Goal: Contribute content: Add original content to the website for others to see

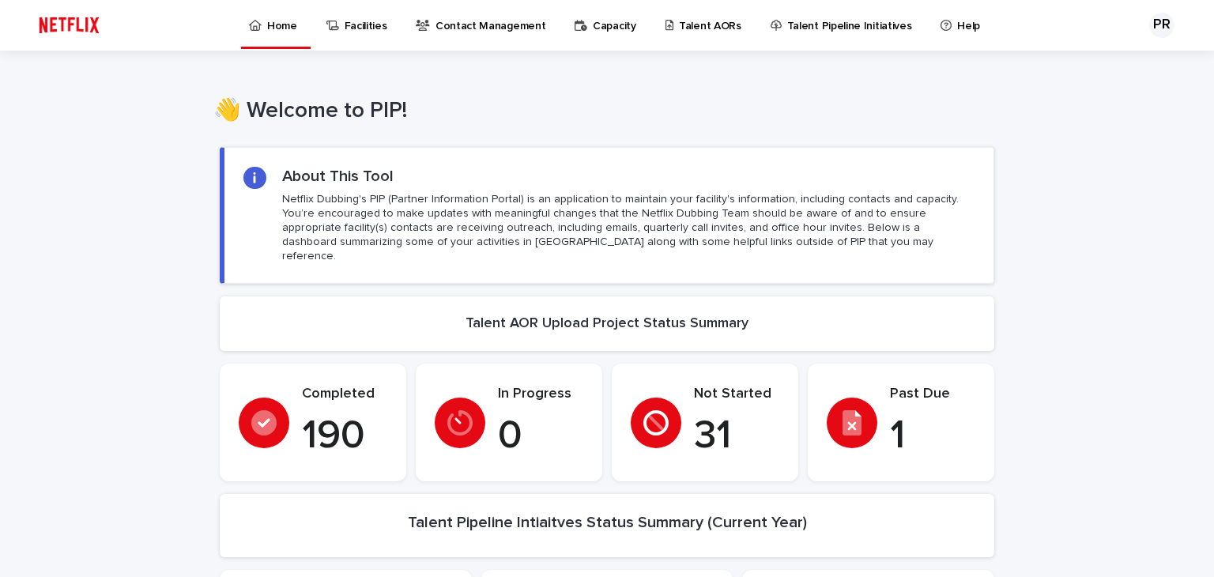
click at [703, 26] on p "Talent AORs" at bounding box center [710, 16] width 62 height 33
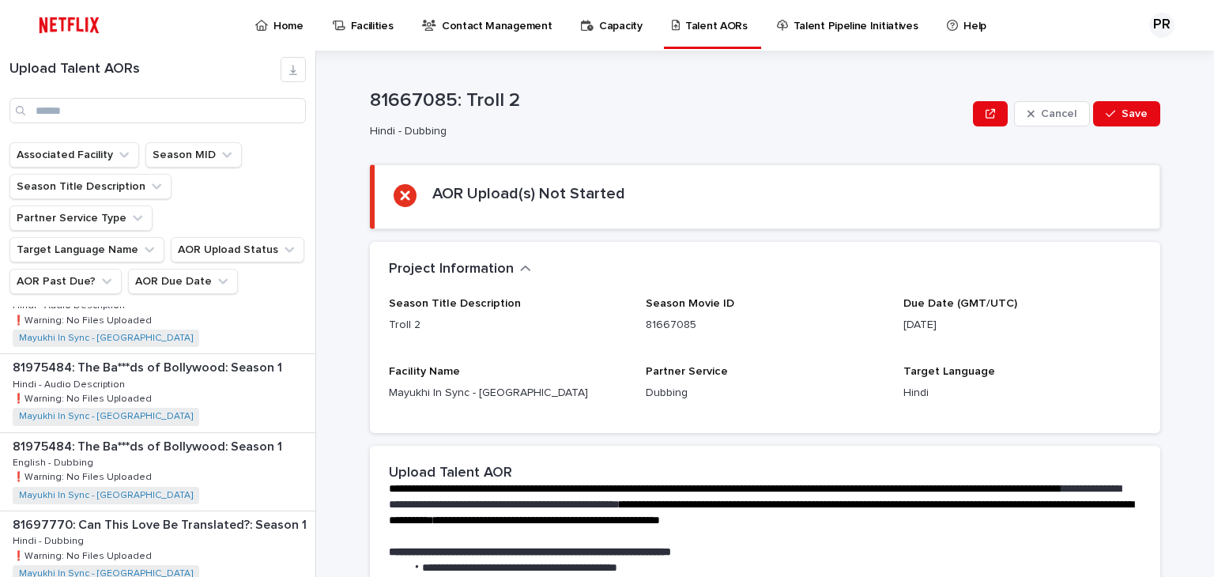
scroll to position [424, 0]
click at [151, 357] on p "81975484: The Ba***ds of Bollywood: Season 1" at bounding box center [149, 366] width 273 height 18
click at [166, 357] on p "81975484: The Ba***ds of Bollywood: Season 1" at bounding box center [149, 366] width 273 height 18
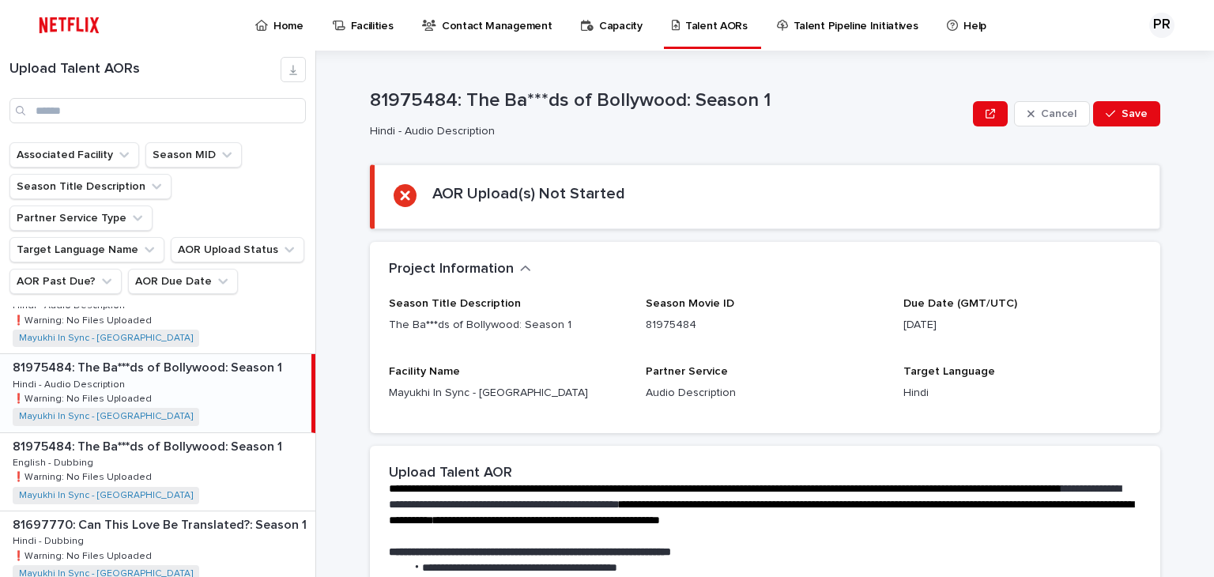
scroll to position [370, 0]
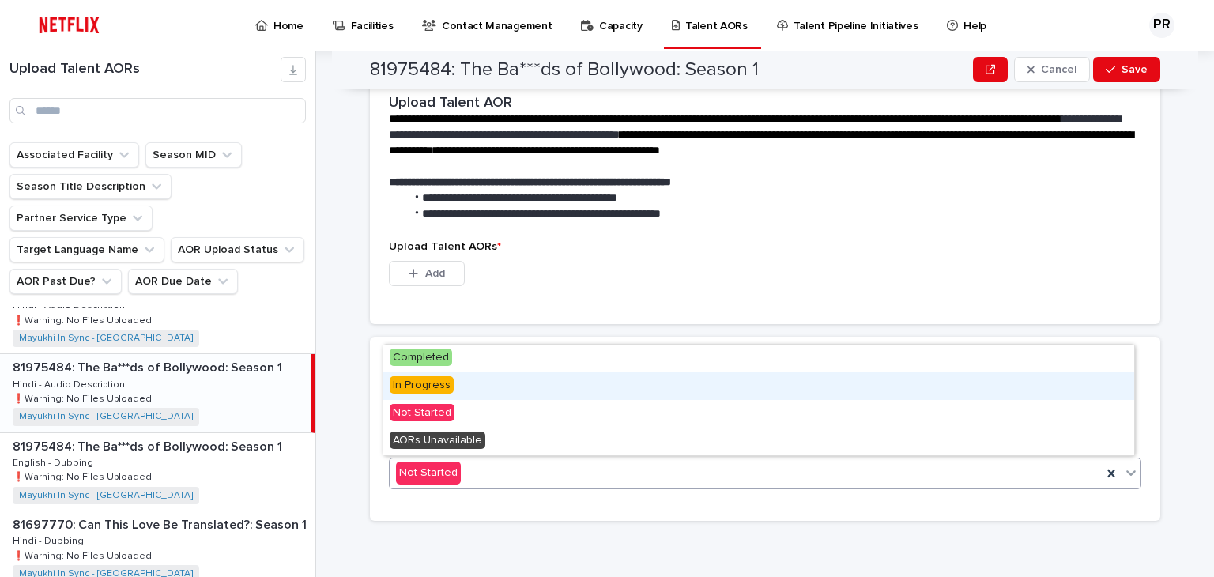
click at [425, 393] on span "In Progress" at bounding box center [422, 384] width 64 height 17
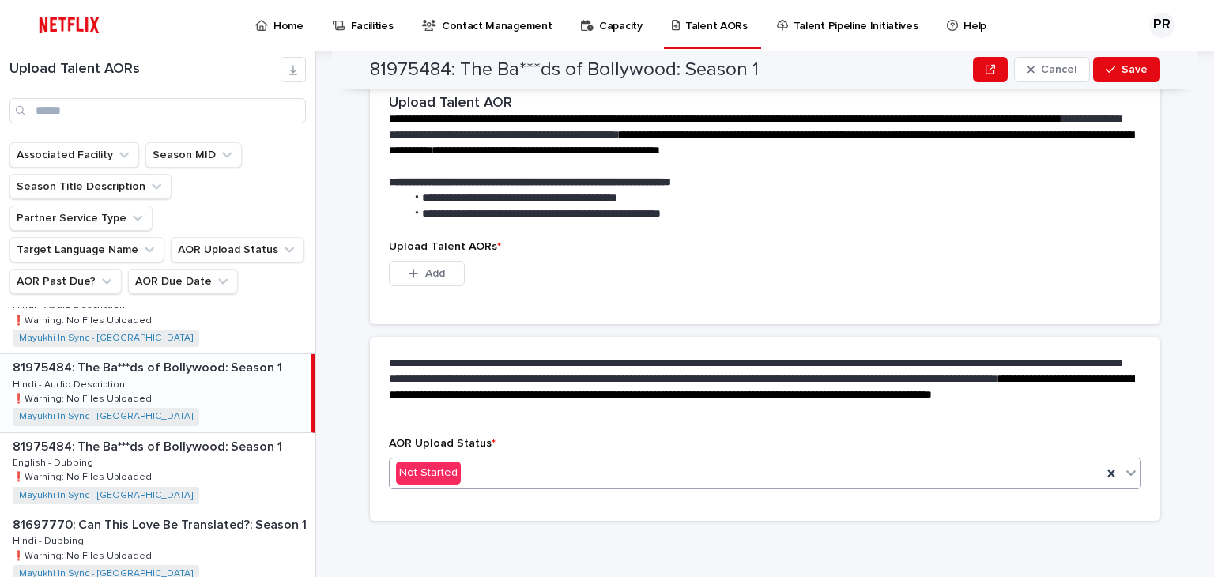
scroll to position [293, 0]
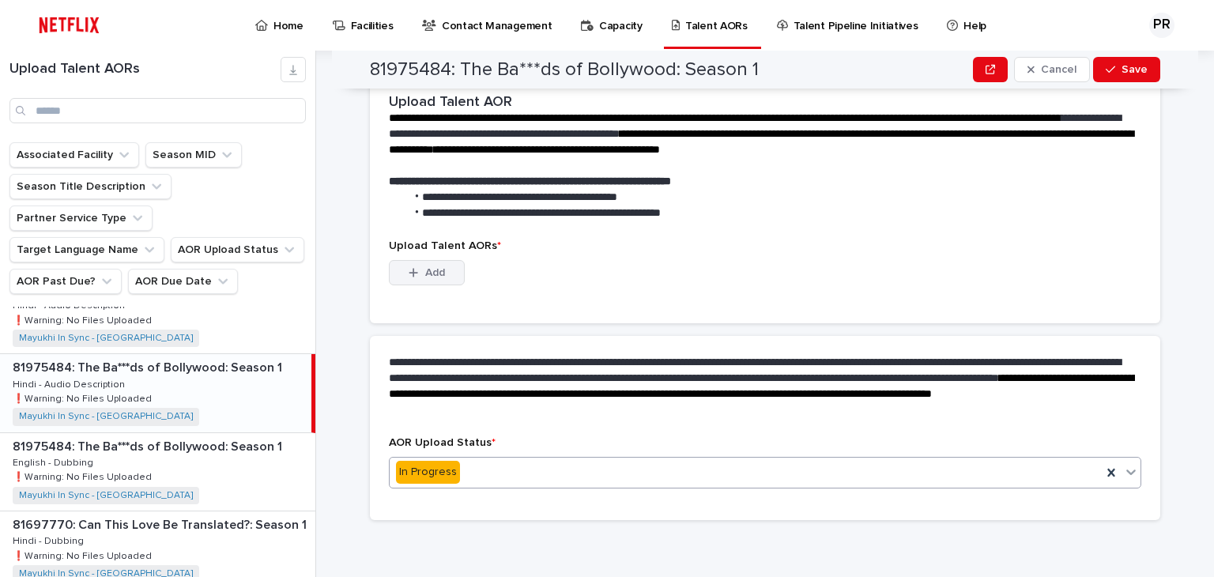
click at [416, 275] on div "button" at bounding box center [417, 272] width 16 height 11
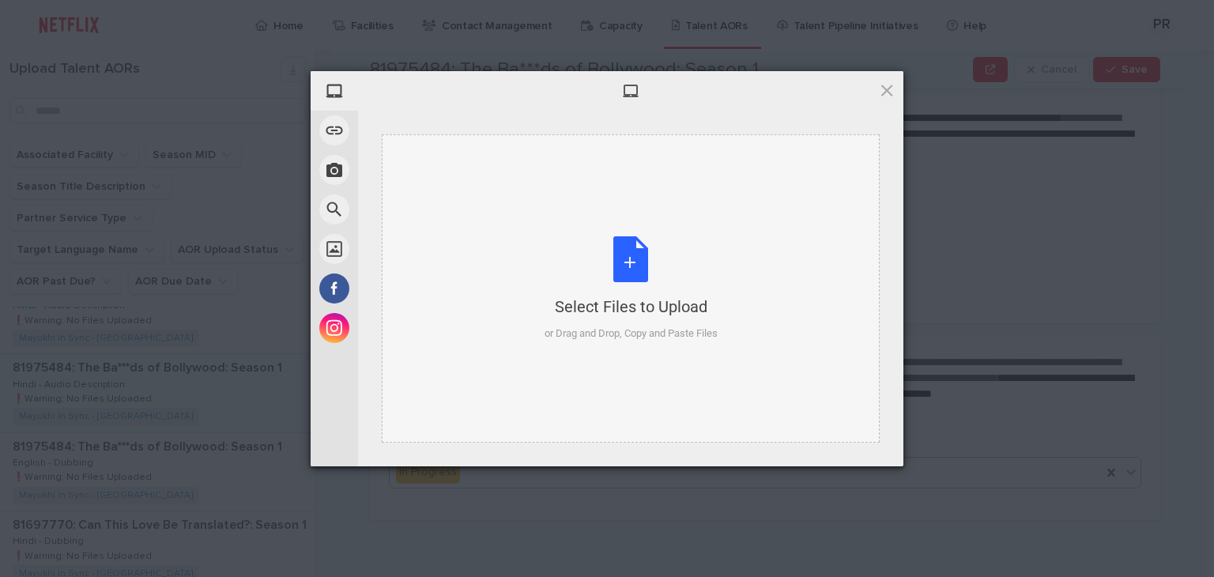
click at [612, 263] on div "Select Files to Upload or Drag and Drop, Copy and Paste Files" at bounding box center [630, 288] width 173 height 105
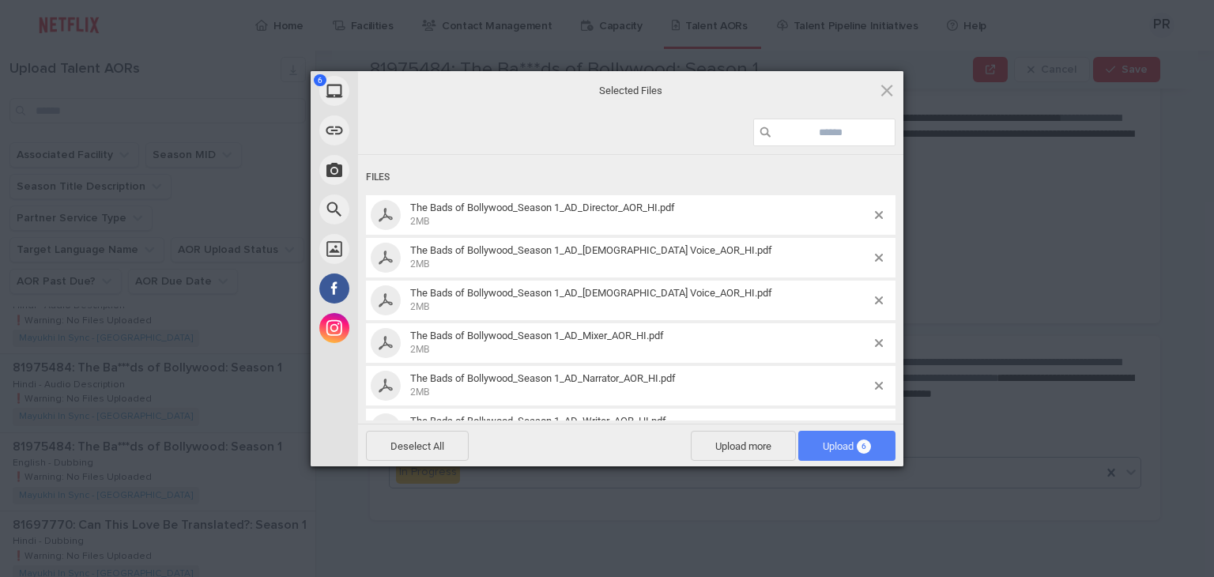
click at [838, 442] on span "Upload 6" at bounding box center [847, 446] width 48 height 12
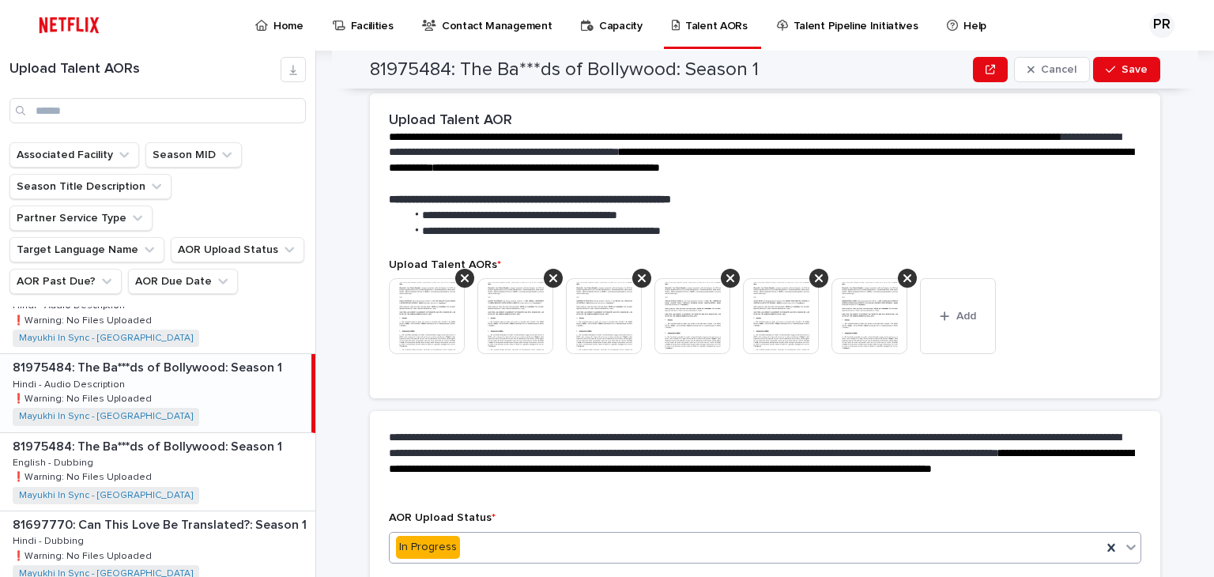
scroll to position [441, 0]
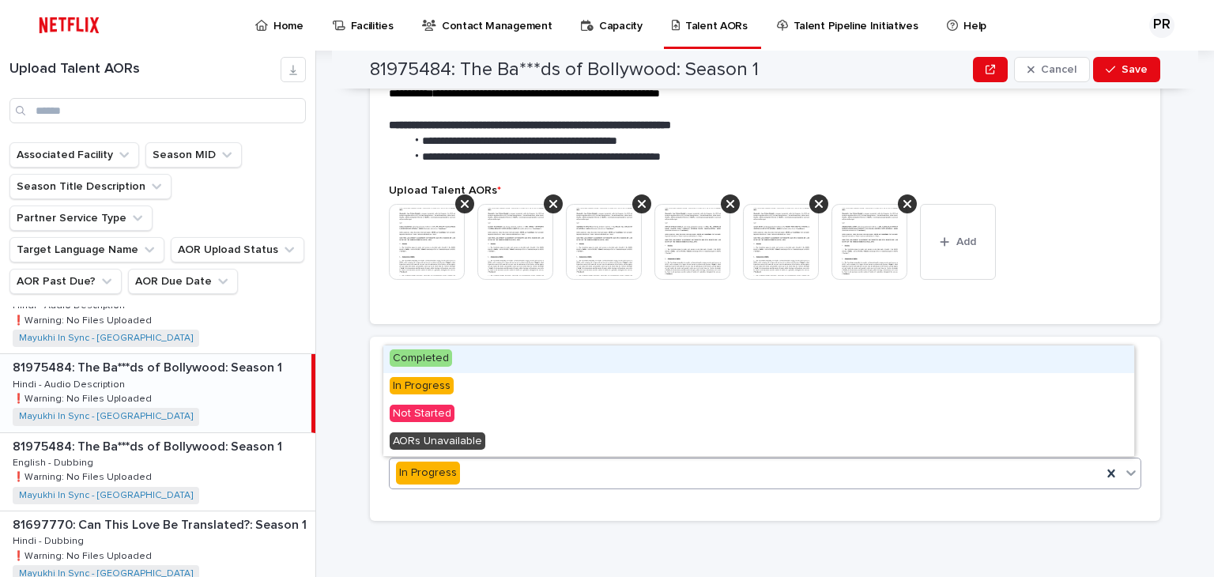
click at [417, 356] on span "Completed" at bounding box center [421, 357] width 62 height 17
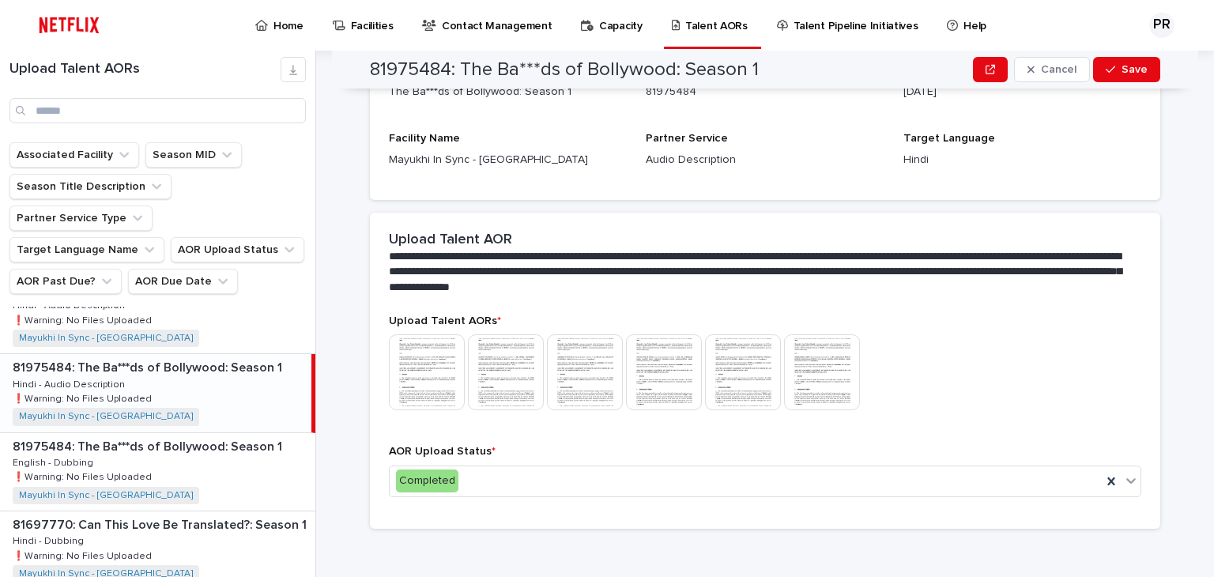
scroll to position [256, 0]
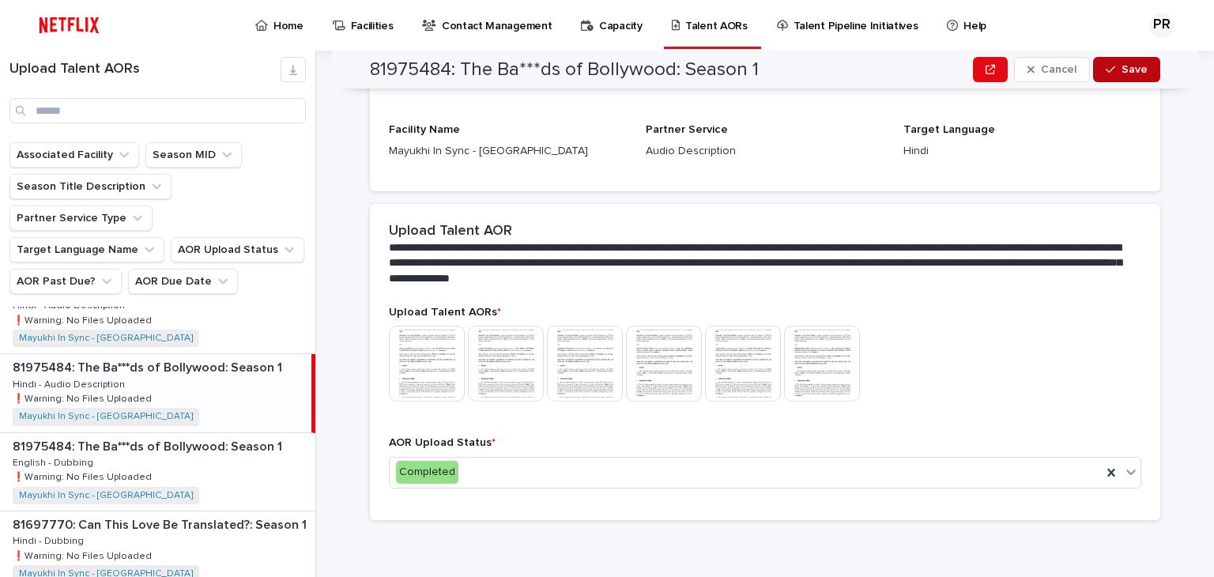
click at [1133, 62] on button "Save" at bounding box center [1126, 69] width 67 height 25
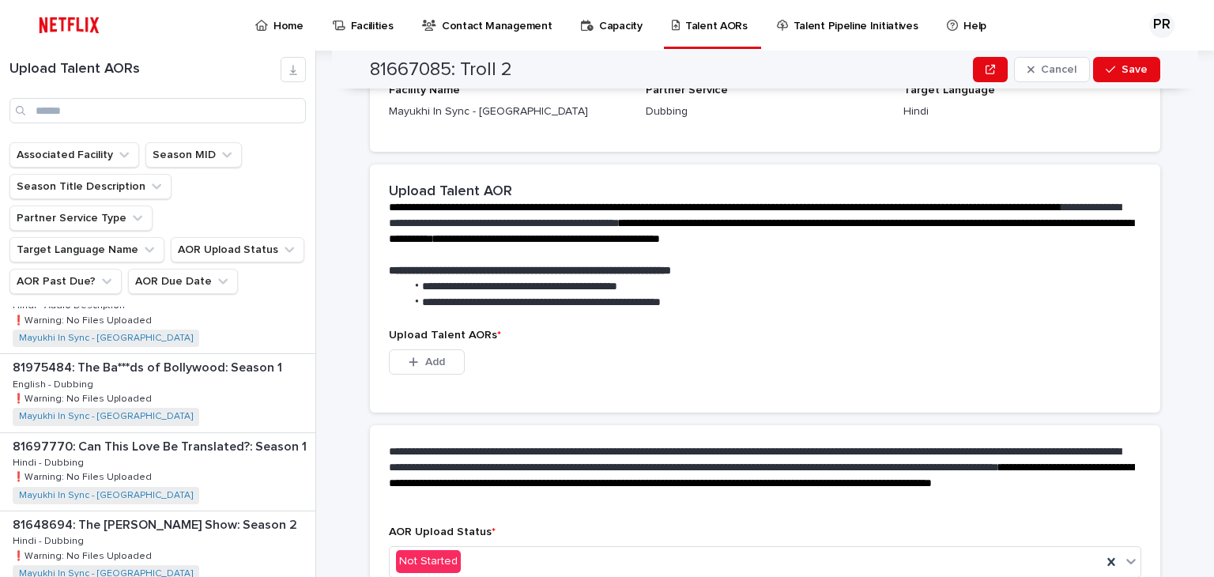
scroll to position [370, 0]
